Goal: Navigation & Orientation: Understand site structure

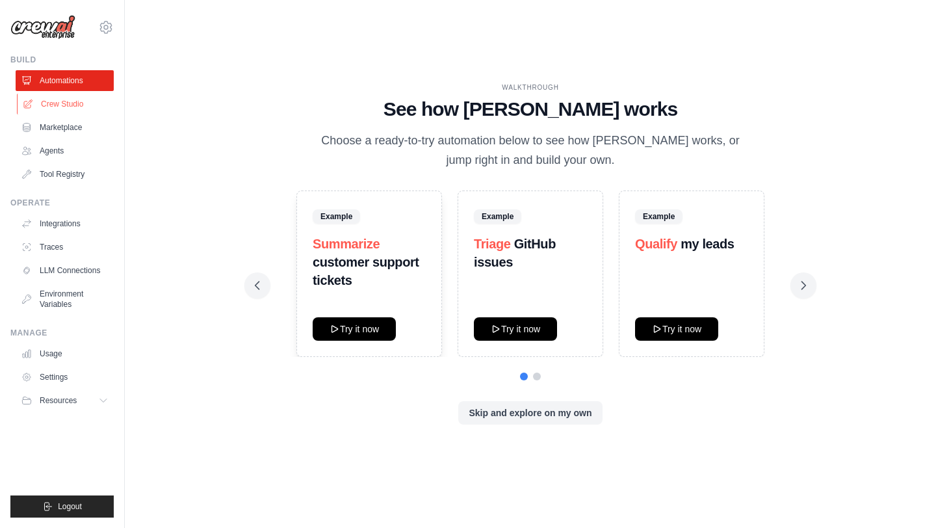
click at [60, 103] on link "Crew Studio" at bounding box center [66, 104] width 98 height 21
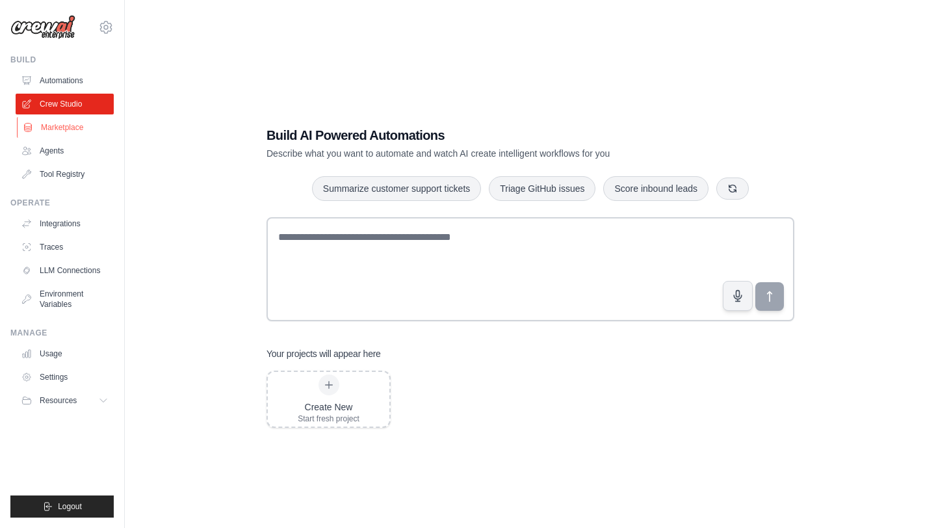
click at [80, 134] on link "Marketplace" at bounding box center [66, 127] width 98 height 21
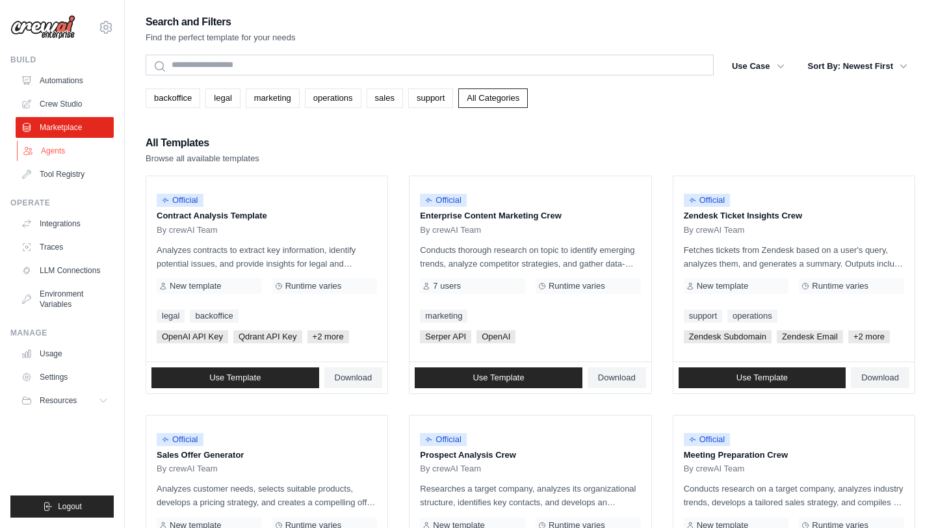
click at [82, 148] on link "Agents" at bounding box center [66, 150] width 98 height 21
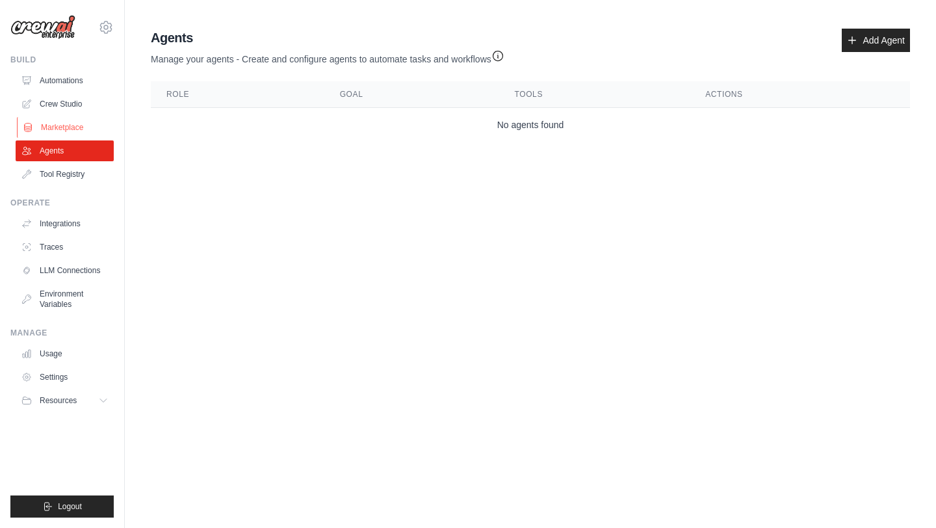
click at [80, 129] on link "Marketplace" at bounding box center [66, 127] width 98 height 21
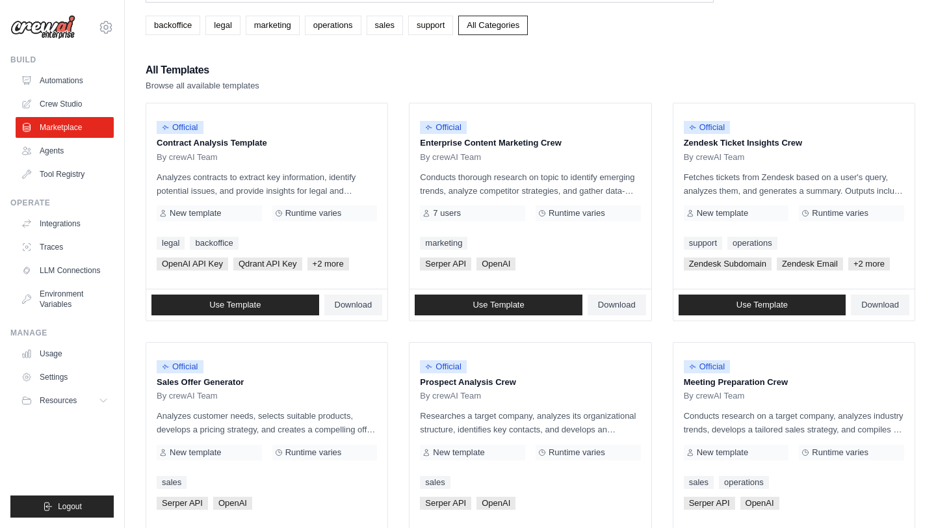
scroll to position [75, 0]
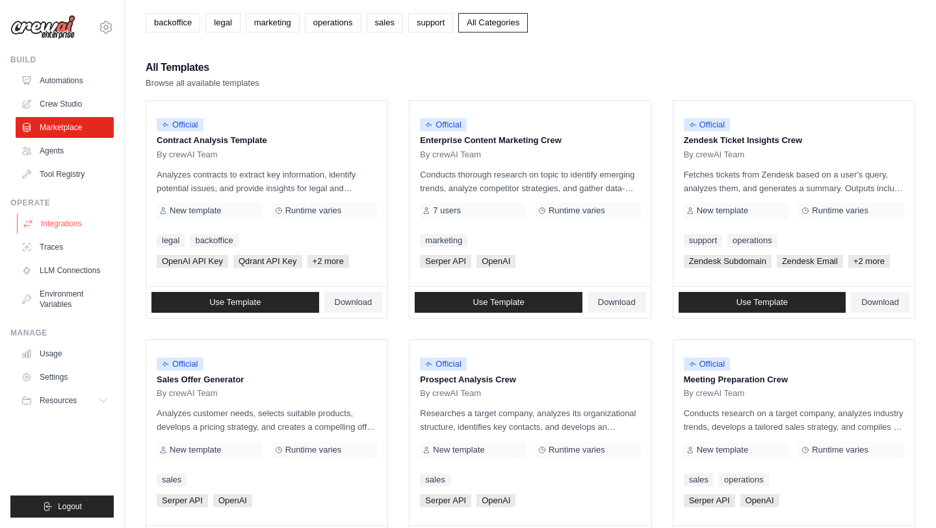
click at [38, 227] on link "Integrations" at bounding box center [66, 223] width 98 height 21
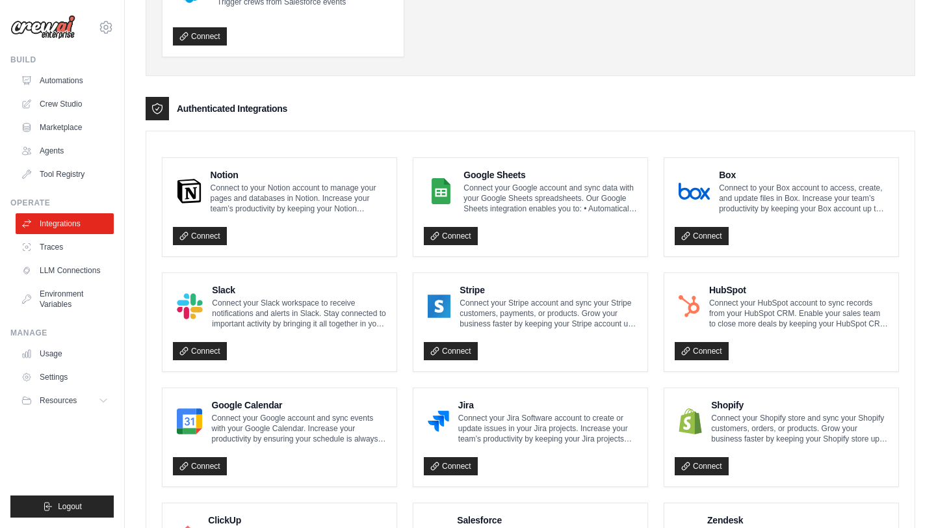
scroll to position [37, 0]
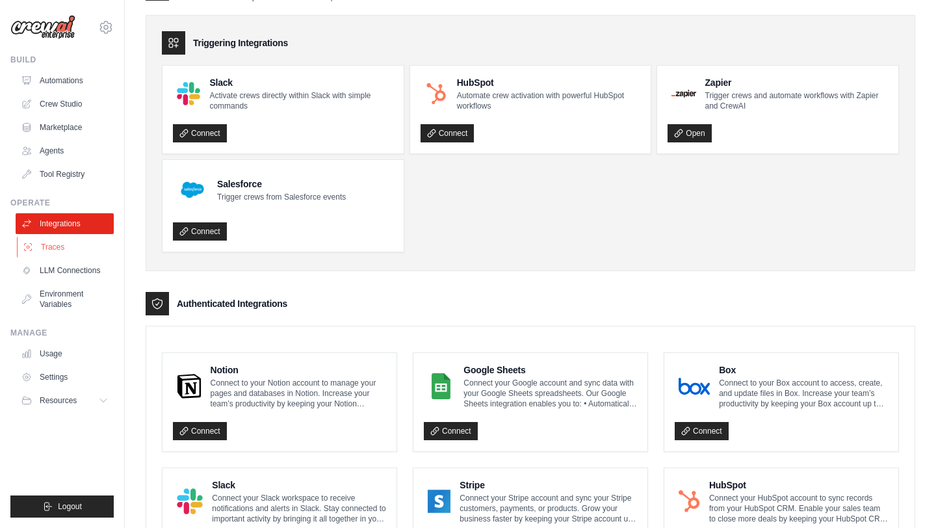
click at [33, 244] on link "Traces" at bounding box center [66, 247] width 98 height 21
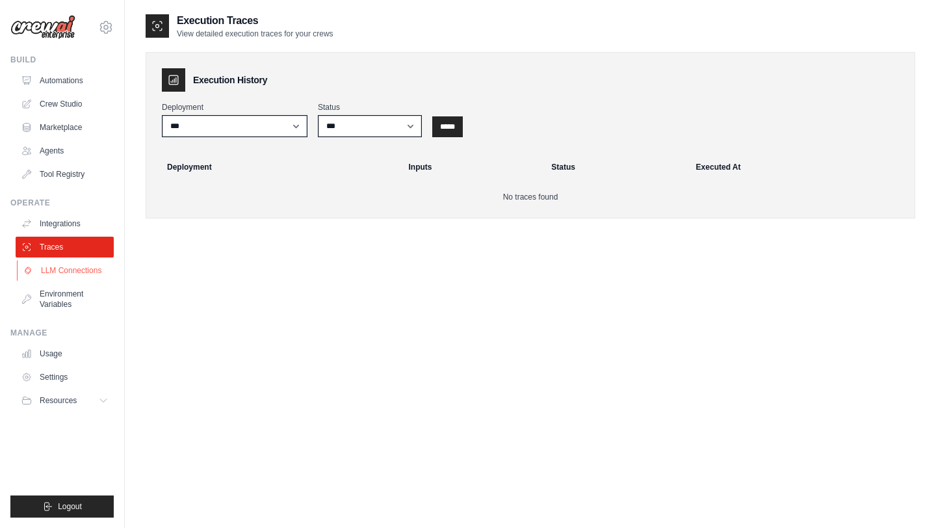
click at [94, 270] on link "LLM Connections" at bounding box center [66, 270] width 98 height 21
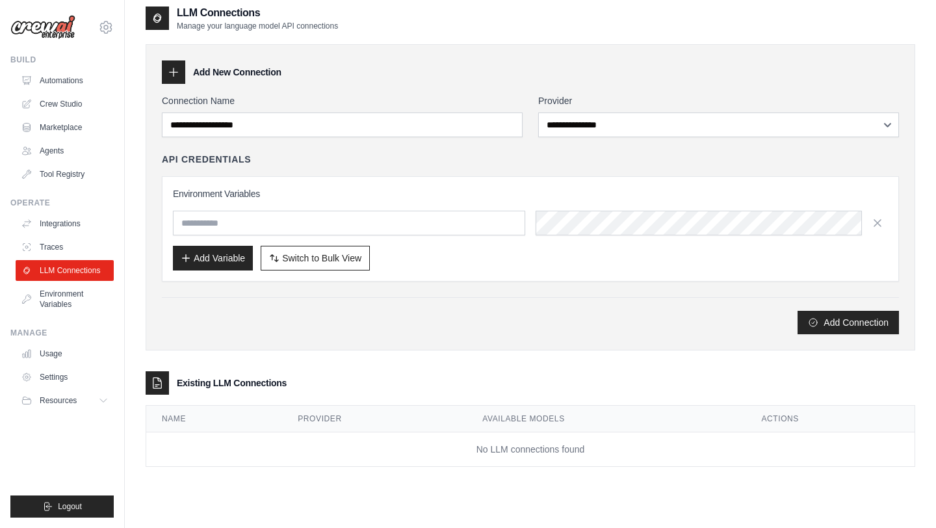
scroll to position [26, 0]
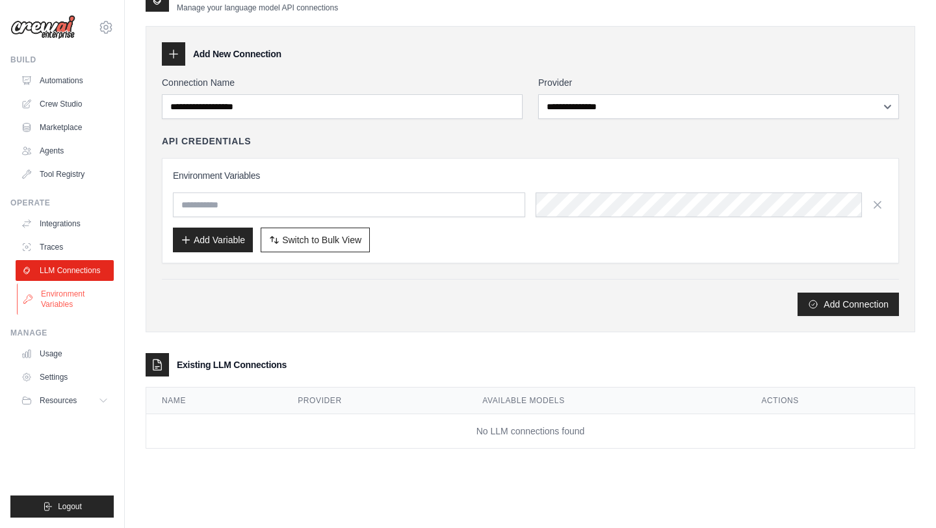
click at [38, 294] on link "Environment Variables" at bounding box center [66, 298] width 98 height 31
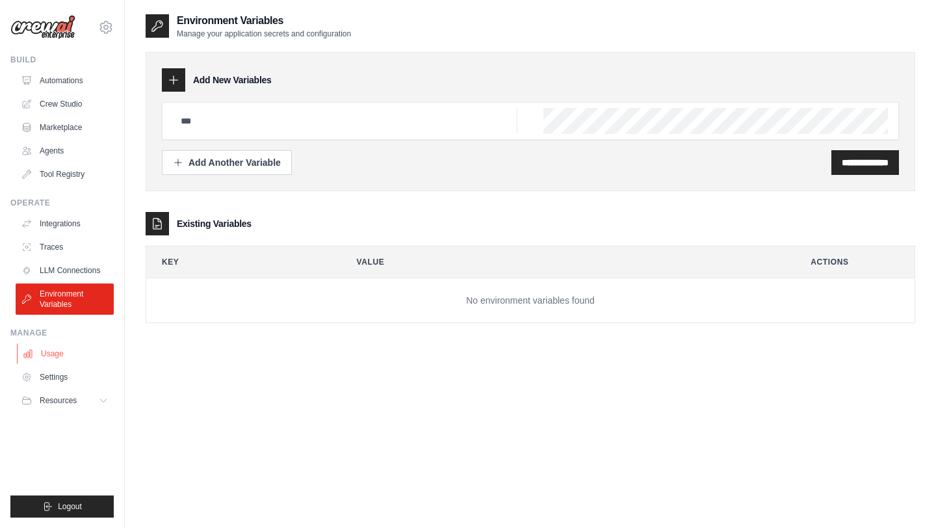
click at [69, 349] on link "Usage" at bounding box center [66, 353] width 98 height 21
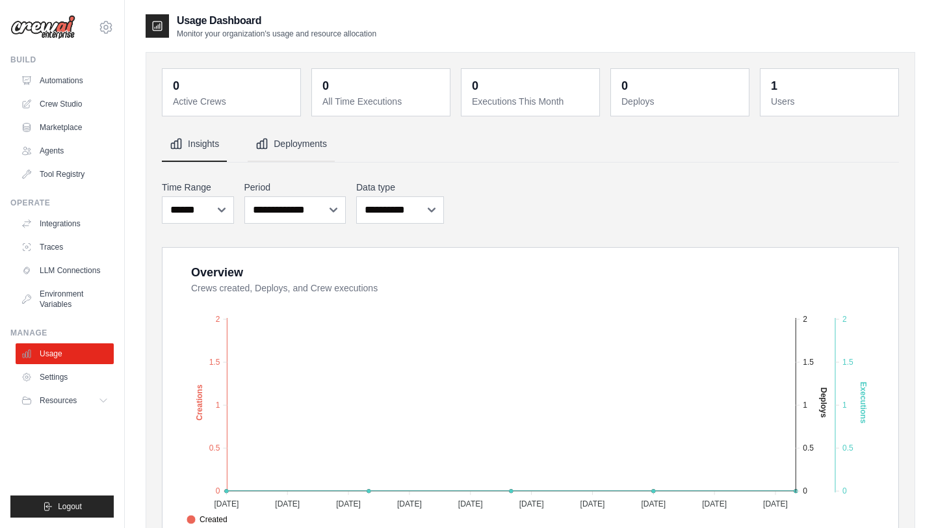
click at [299, 150] on button "Deployments" at bounding box center [291, 144] width 87 height 35
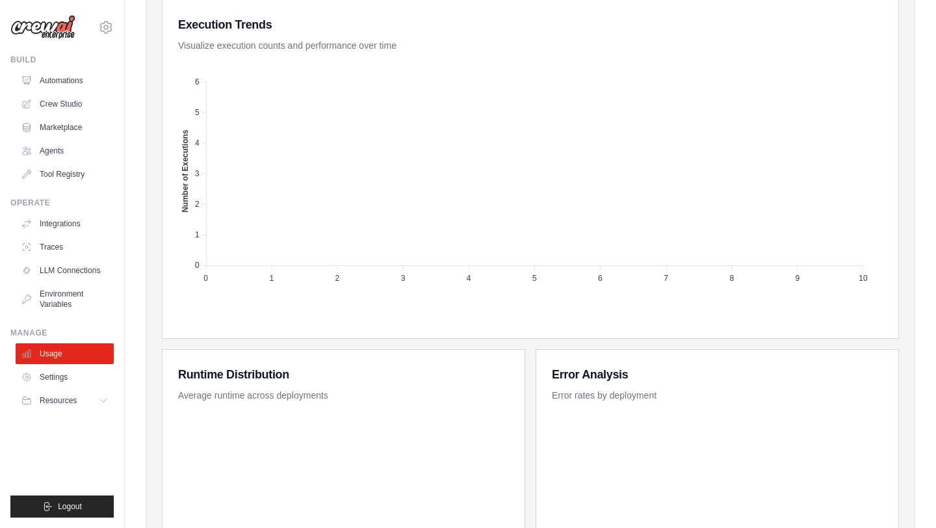
scroll to position [530, 0]
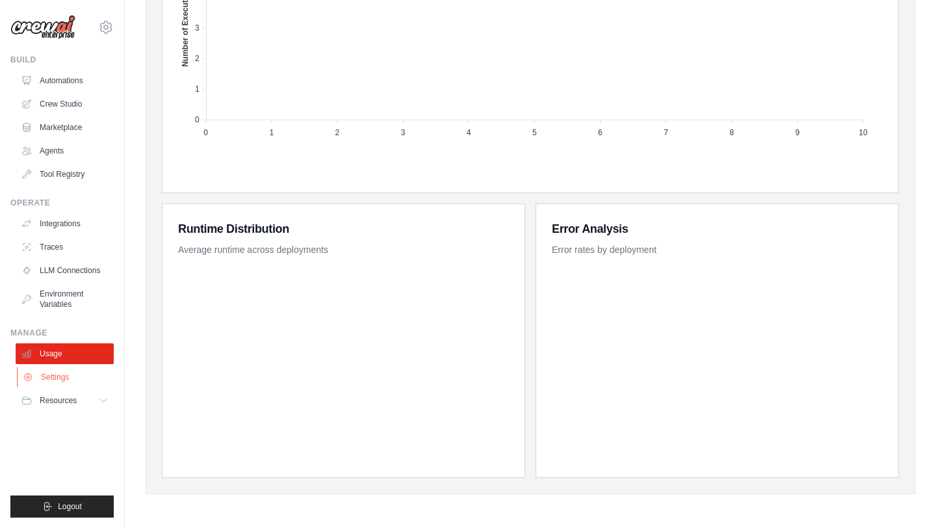
click at [70, 383] on link "Settings" at bounding box center [66, 377] width 98 height 21
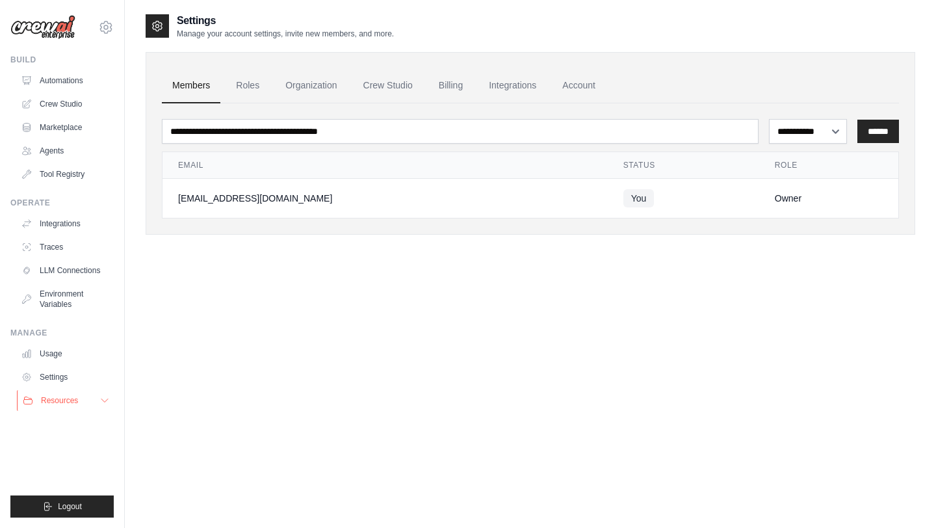
click at [90, 406] on button "Resources" at bounding box center [66, 400] width 98 height 21
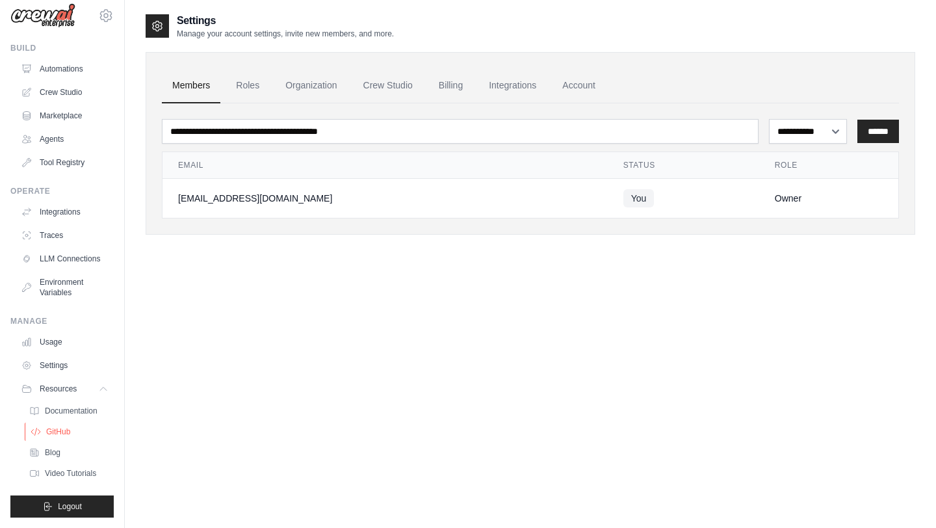
click at [79, 435] on link "GitHub" at bounding box center [70, 431] width 90 height 18
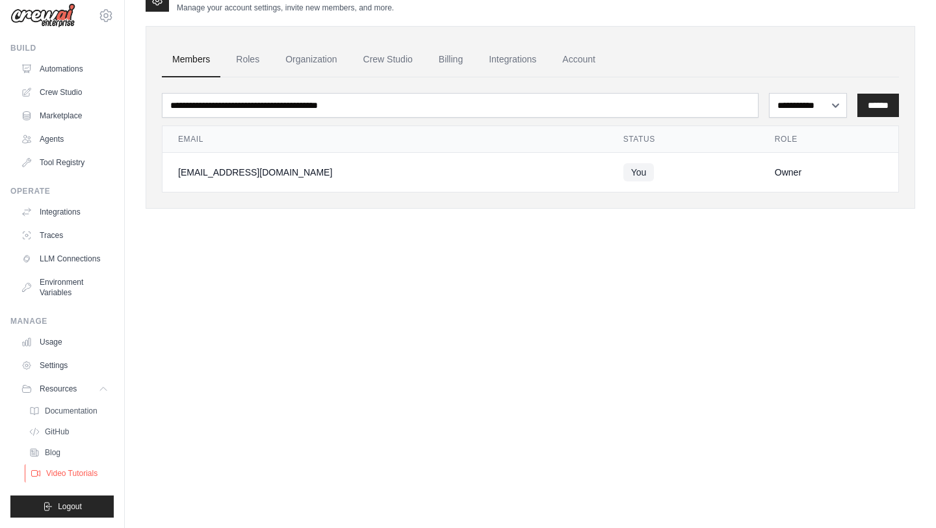
click at [83, 474] on span "Video Tutorials" at bounding box center [71, 473] width 51 height 10
